Goal: Transaction & Acquisition: Subscribe to service/newsletter

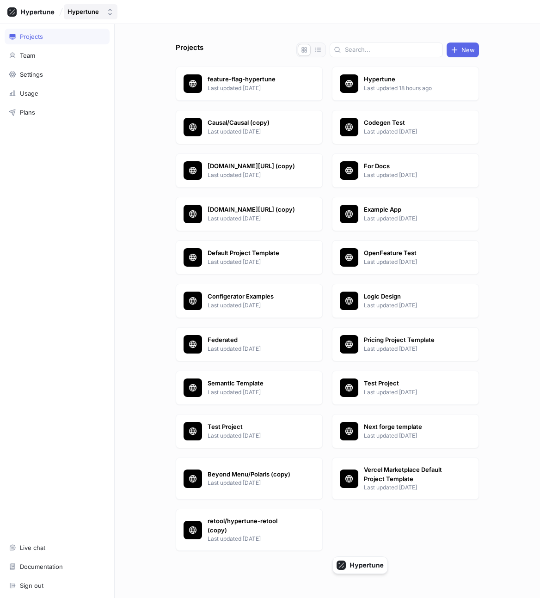
click at [88, 11] on div "Hypertune" at bounding box center [82, 12] width 31 height 8
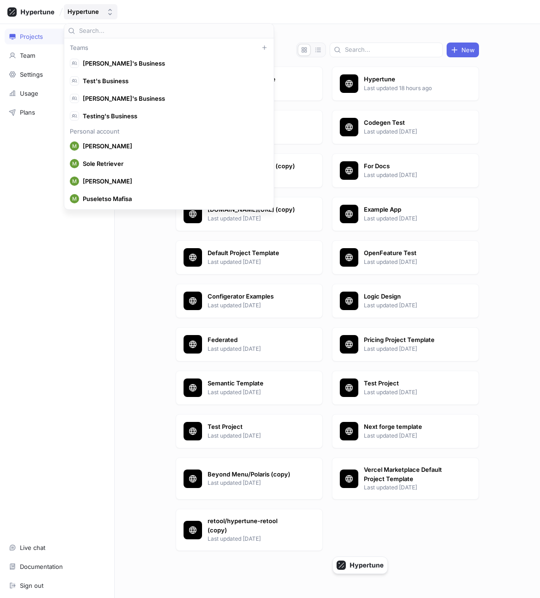
scroll to position [6567, 0]
click at [88, 11] on div "Hypertune" at bounding box center [82, 12] width 31 height 8
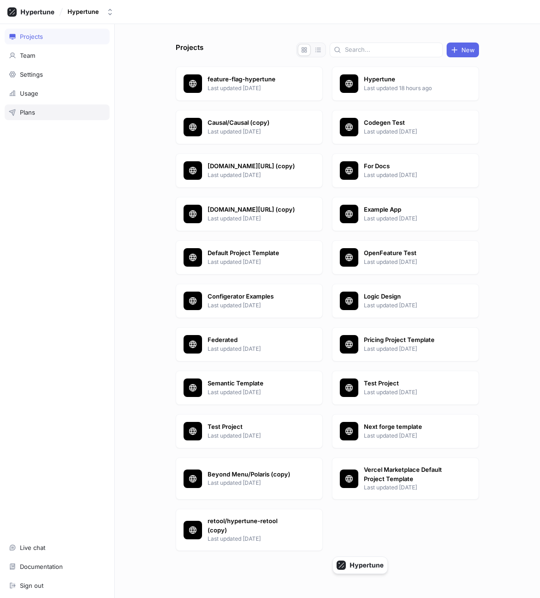
click at [73, 108] on div "Plans" at bounding box center [57, 112] width 105 height 16
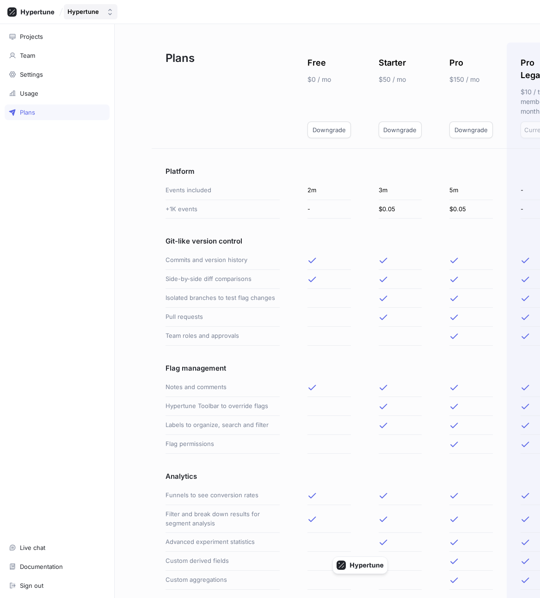
click at [91, 18] on button "Hypertune" at bounding box center [91, 11] width 54 height 15
type input "causa"
click at [104, 56] on div "Causal" at bounding box center [120, 63] width 109 height 17
